Goal: Task Accomplishment & Management: Manage account settings

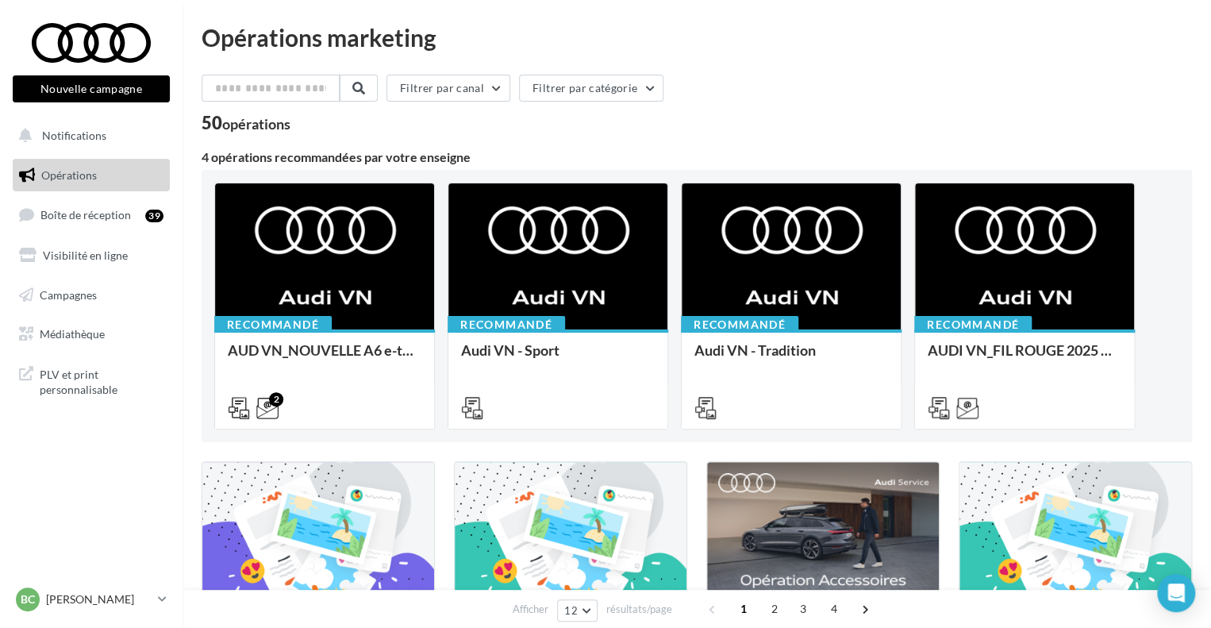
click at [75, 234] on ul "Opérations Boîte de réception 39 Visibilité en ligne Campagnes Médiathèque" at bounding box center [91, 254] width 170 height 205
click at [75, 206] on link "Boîte de réception 39" at bounding box center [92, 215] width 164 height 34
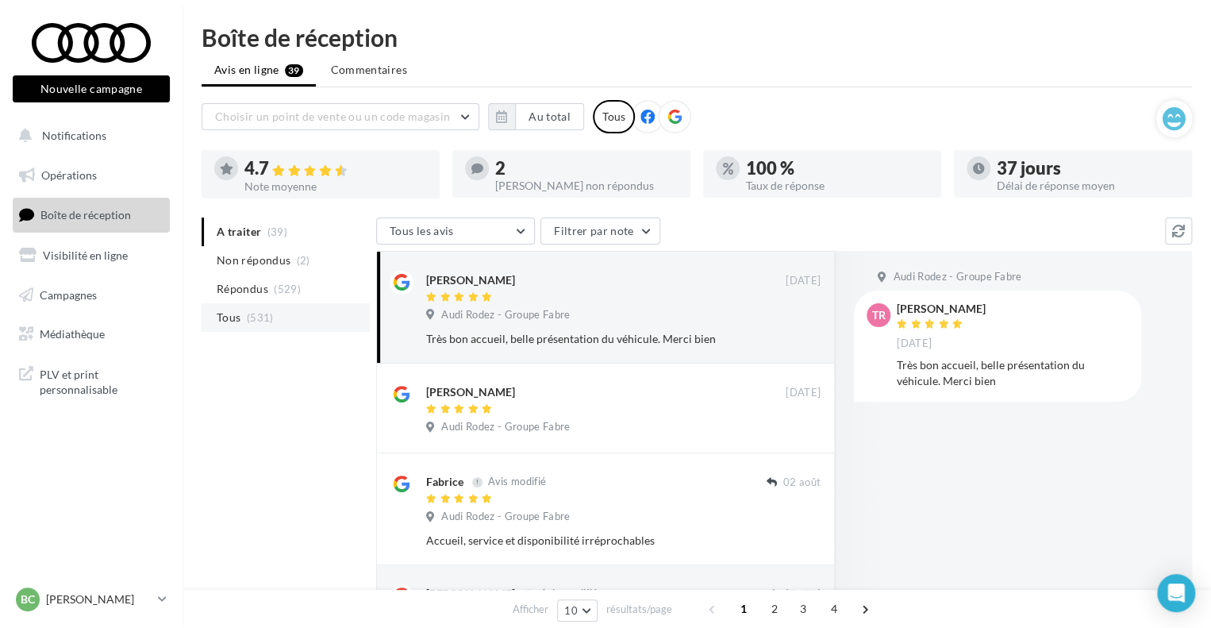
click at [288, 318] on li "Tous (531)" at bounding box center [286, 317] width 168 height 29
